Goal: Use online tool/utility: Utilize a website feature to perform a specific function

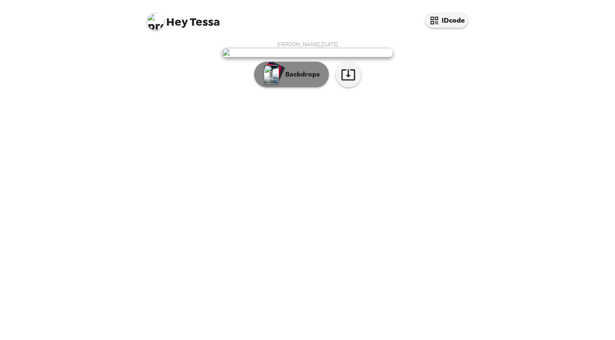
click at [284, 87] on button "Backdrops" at bounding box center [291, 75] width 75 height 26
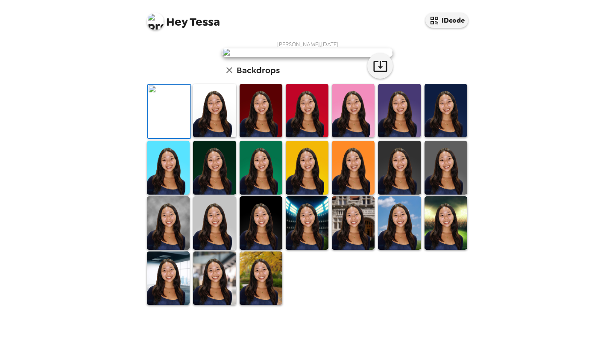
scroll to position [183, 0]
click at [171, 248] on img at bounding box center [168, 222] width 43 height 53
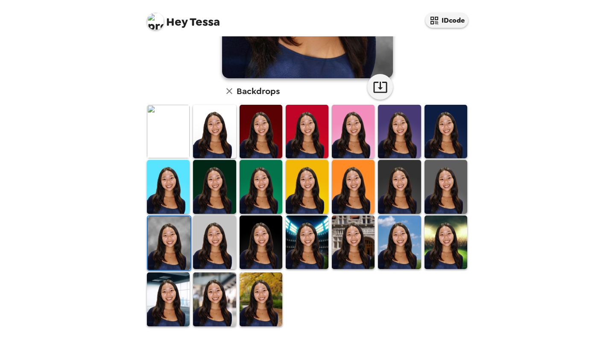
scroll to position [0, 0]
click at [261, 300] on img at bounding box center [261, 298] width 43 height 53
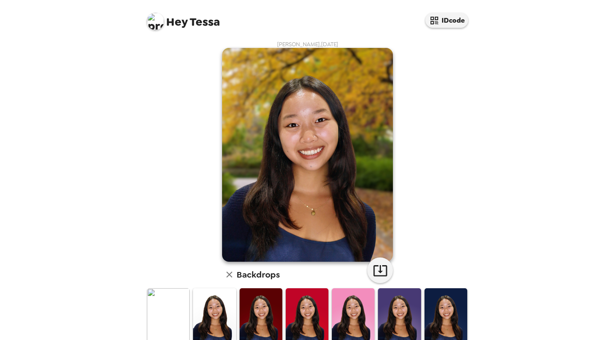
click at [249, 302] on img at bounding box center [261, 314] width 43 height 53
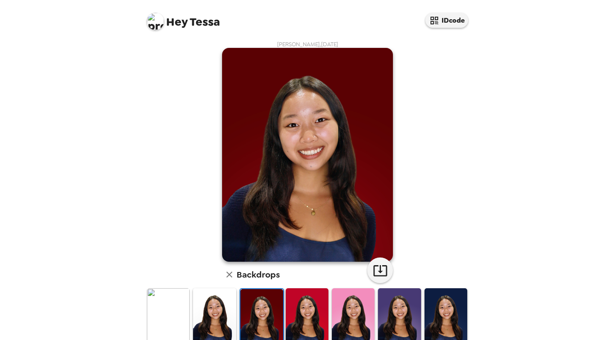
click at [258, 289] on img at bounding box center [261, 315] width 43 height 53
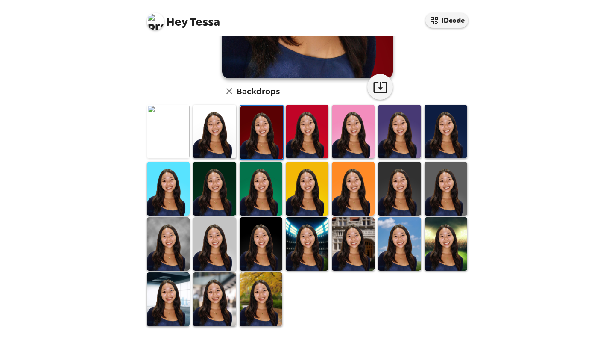
scroll to position [183, 0]
click at [253, 305] on img at bounding box center [261, 298] width 43 height 53
